Goal: Check status: Check status

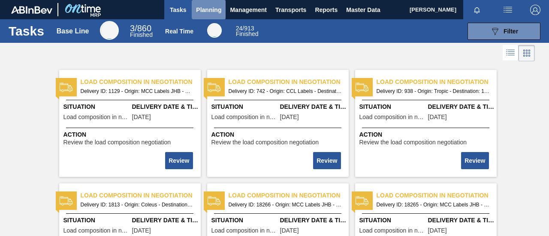
click at [202, 9] on span "Planning" at bounding box center [208, 10] width 25 height 10
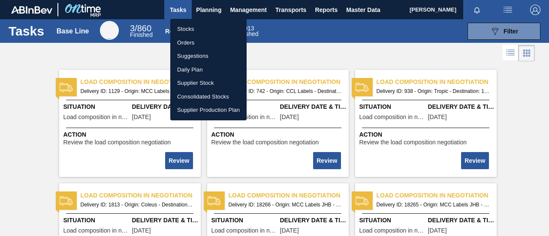
click at [205, 40] on li "Orders" at bounding box center [208, 43] width 76 height 14
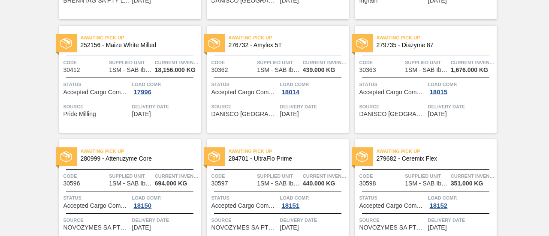
scroll to position [1248, 0]
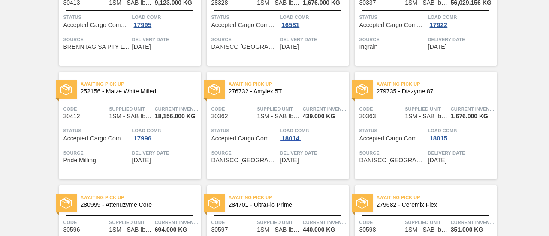
click at [293, 139] on div "18014" at bounding box center [290, 138] width 21 height 7
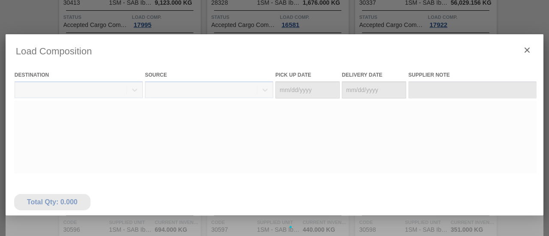
type Date "[DATE]"
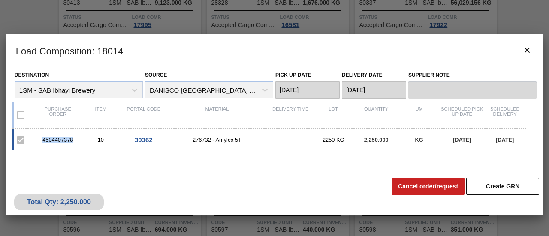
drag, startPoint x: 75, startPoint y: 139, endPoint x: 39, endPoint y: 139, distance: 36.4
click at [39, 139] on div "4504407378" at bounding box center [57, 140] width 43 height 6
copy div "4504407378"
click at [528, 52] on icon "botão de ícone" at bounding box center [527, 50] width 10 height 10
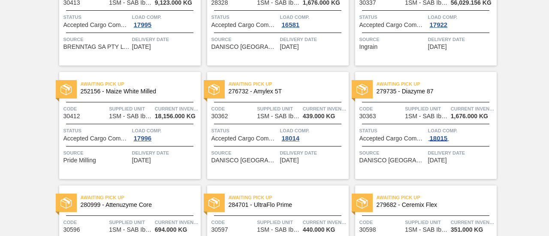
click at [444, 135] on div "18015" at bounding box center [438, 138] width 21 height 7
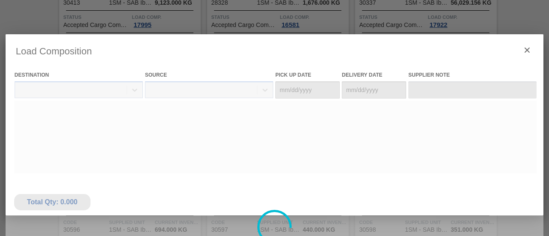
type Date "[DATE]"
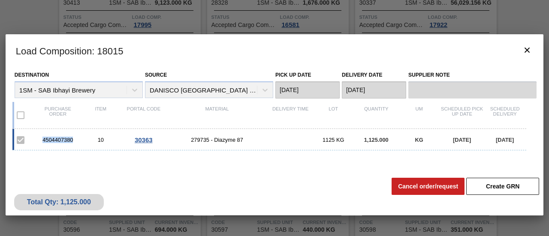
drag, startPoint x: 74, startPoint y: 139, endPoint x: 39, endPoint y: 138, distance: 35.2
click at [39, 138] on div "4504407380" at bounding box center [57, 140] width 43 height 6
copy div "4504407380"
click at [527, 44] on button "botão de ícone" at bounding box center [527, 50] width 21 height 21
